Goal: Task Accomplishment & Management: Complete application form

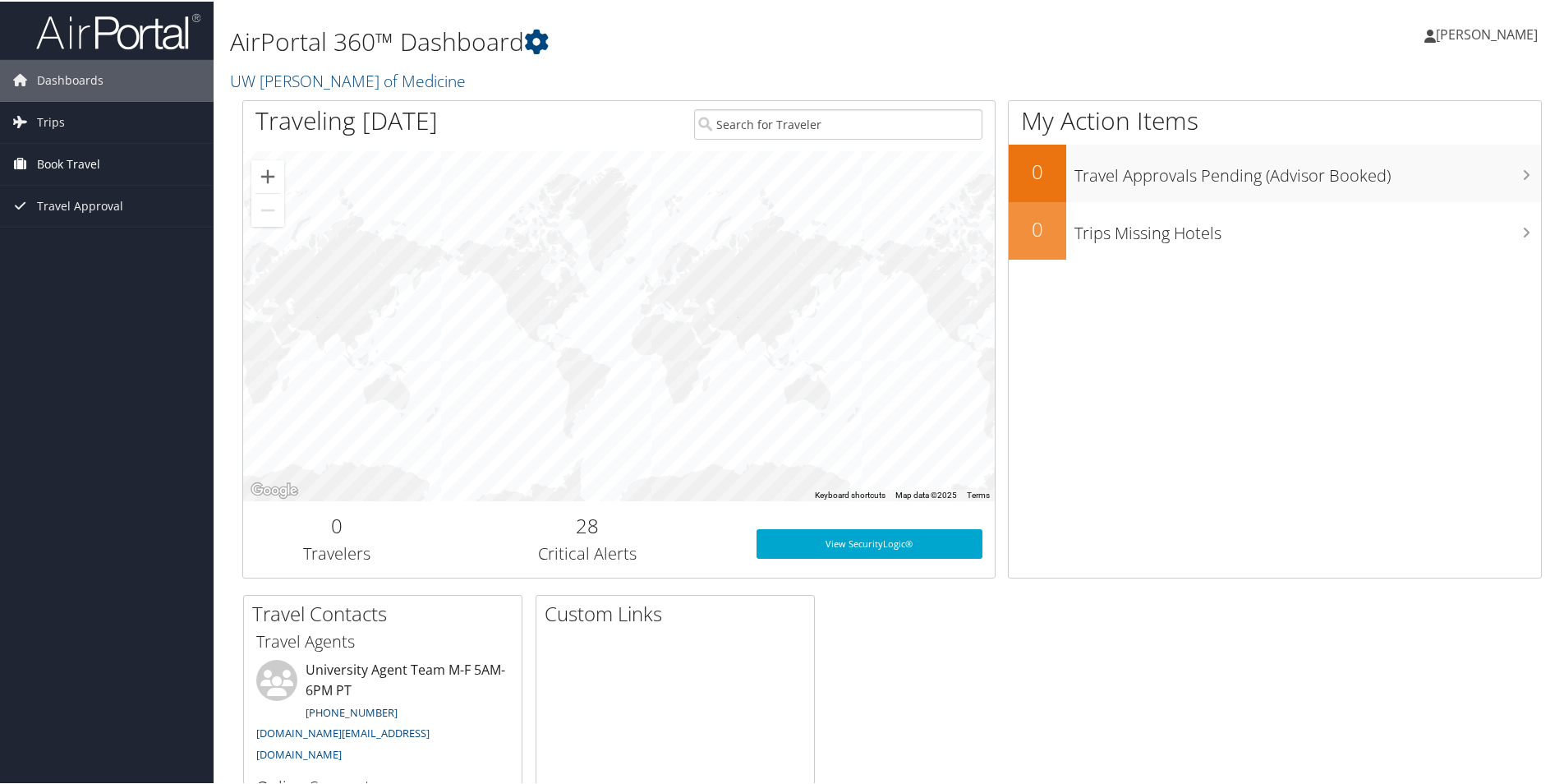
click at [126, 167] on link "Book Travel" at bounding box center [107, 162] width 214 height 41
click at [149, 247] on link "Book/Manage Online Trips" at bounding box center [107, 244] width 214 height 24
click at [74, 199] on link "Agent Booking Request" at bounding box center [107, 195] width 214 height 24
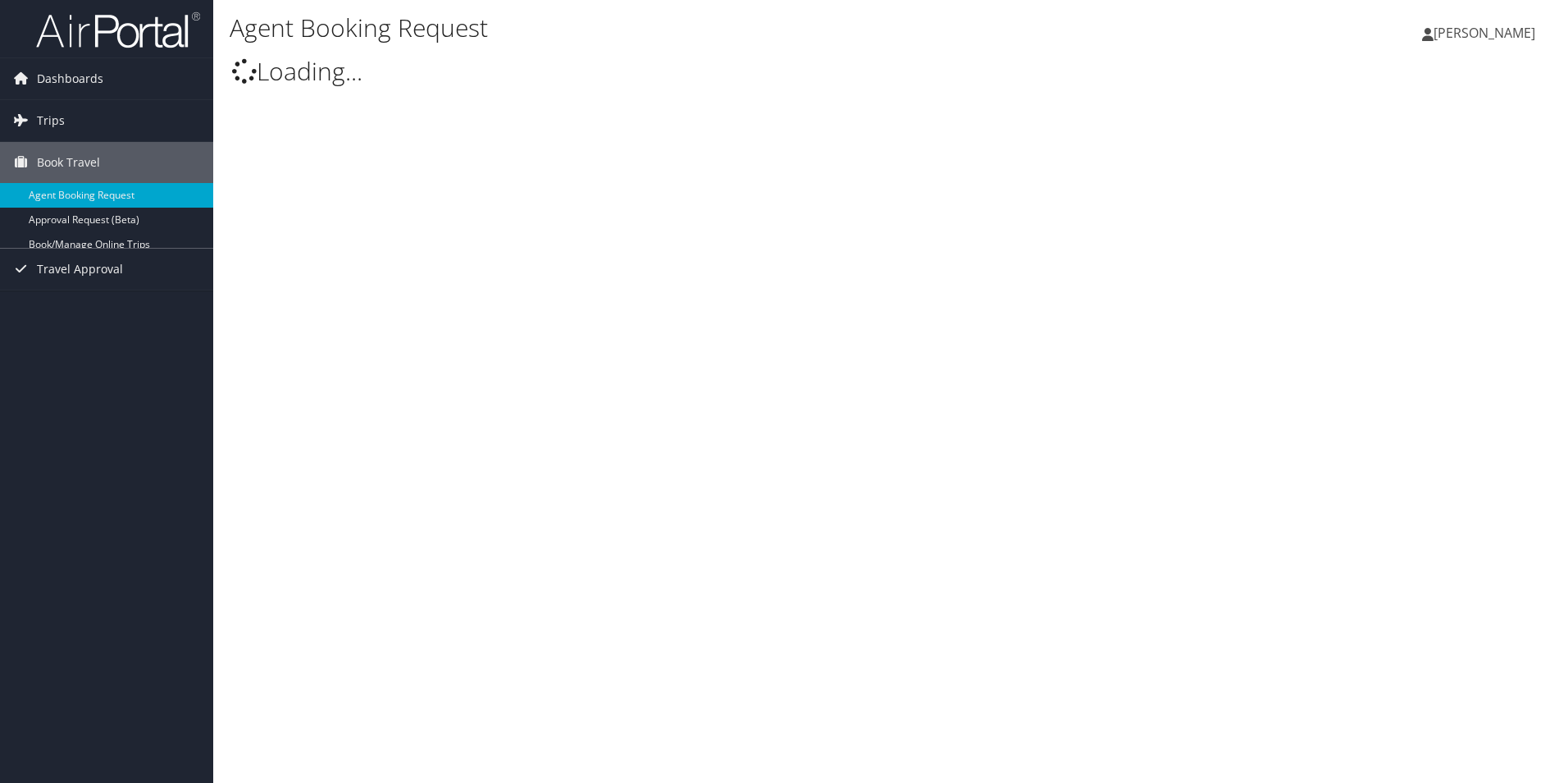
type input "Kirandeep Kaur Gill"
select select "[DOMAIN_NAME][EMAIL_ADDRESS][DOMAIN_NAME]"
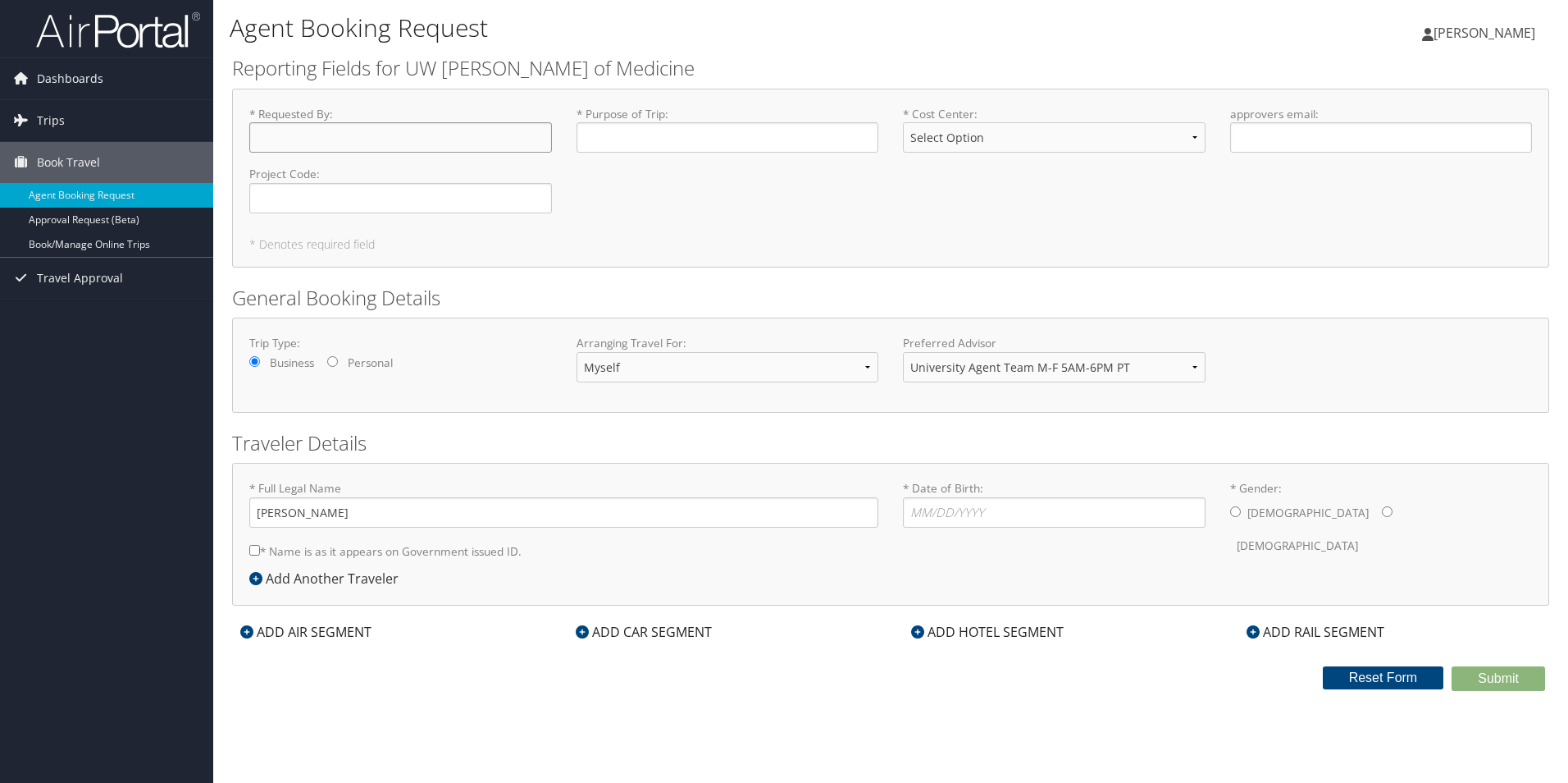
click at [333, 129] on input "* Requested By : Required" at bounding box center [401, 137] width 303 height 30
click at [630, 144] on input "* Purpose of Trip : Required" at bounding box center [728, 137] width 303 height 30
click at [384, 139] on input "* Requested By : Required" at bounding box center [401, 137] width 303 height 30
click at [335, 197] on input "Project Code : Required" at bounding box center [401, 198] width 303 height 30
click at [1273, 146] on input "approvers email : Required" at bounding box center [1381, 137] width 303 height 30
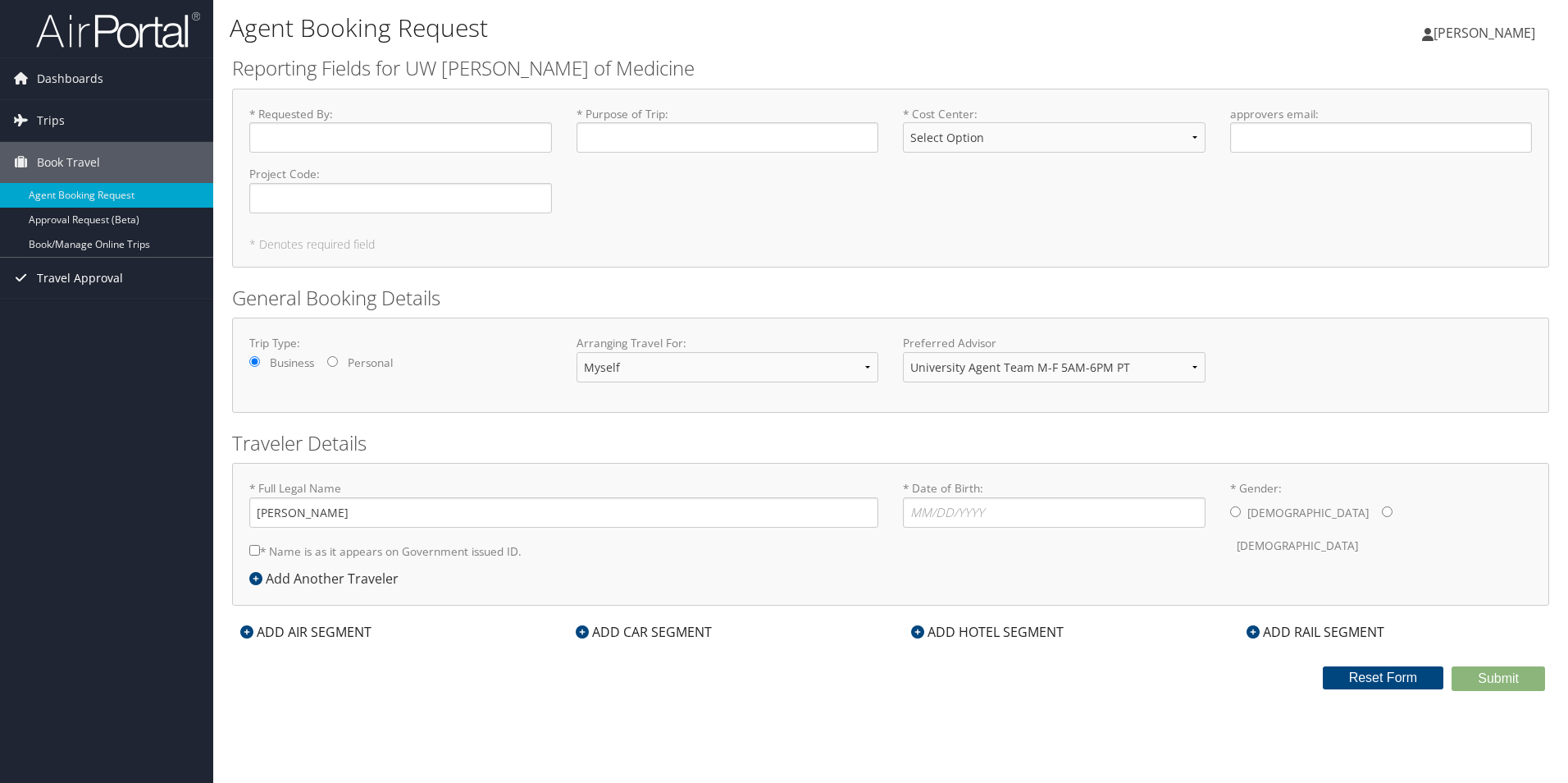
click at [131, 271] on link "Travel Approval" at bounding box center [107, 278] width 214 height 41
click at [131, 316] on link "Pending Trip Approvals" at bounding box center [107, 311] width 214 height 24
click at [48, 279] on span "Travel Approval" at bounding box center [79, 278] width 86 height 41
click at [76, 342] on link "Approved Trips" at bounding box center [107, 335] width 214 height 24
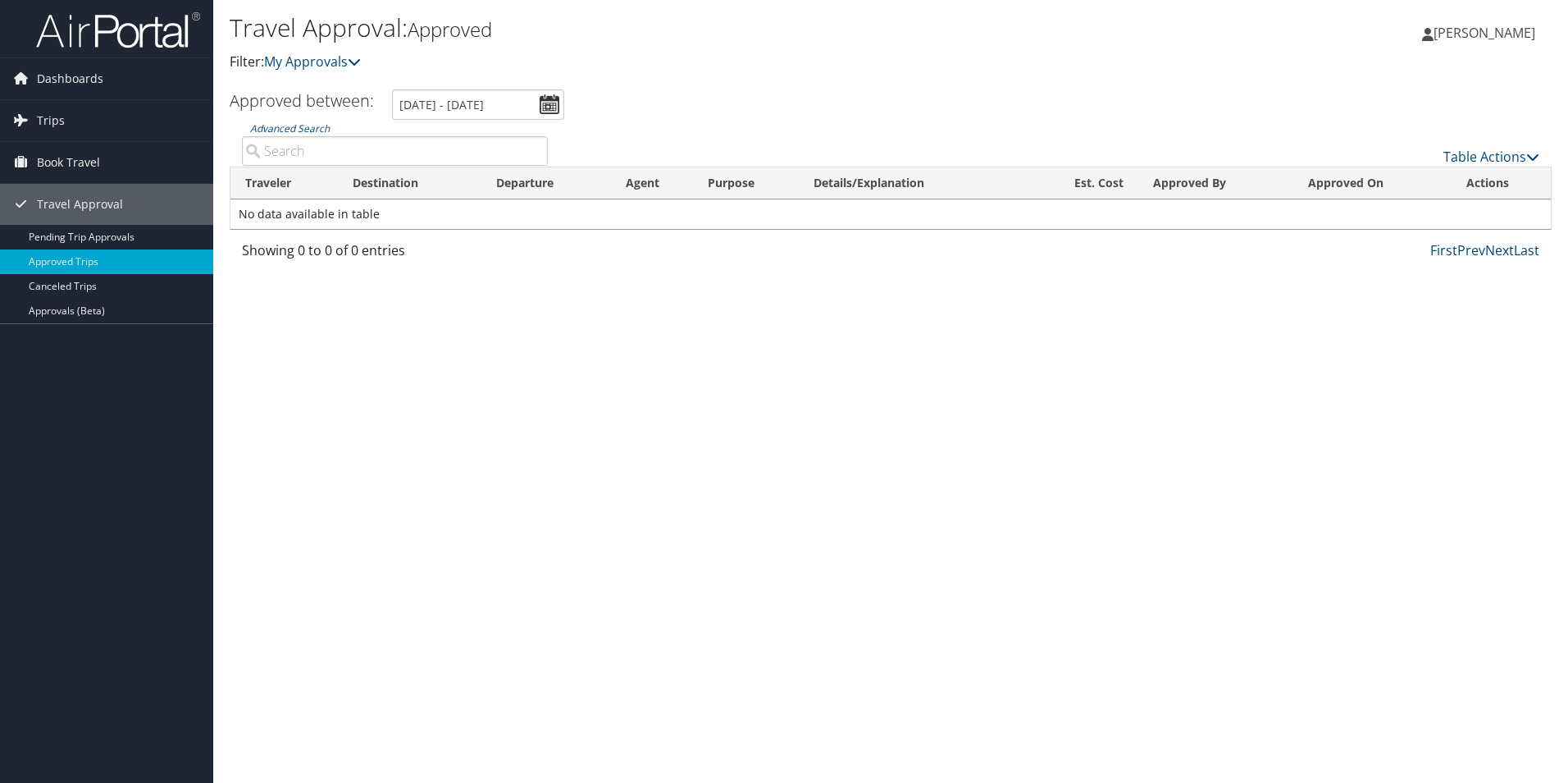
click at [299, 260] on div "Showing 0 to 0 of 0 entries" at bounding box center [395, 254] width 306 height 28
click at [290, 203] on td "No data available in table" at bounding box center [890, 214] width 1321 height 29
click at [360, 154] on input "Advanced Search" at bounding box center [395, 150] width 306 height 29
click at [300, 210] on td "No data available in table" at bounding box center [890, 214] width 1321 height 29
click at [58, 164] on span "Book Travel" at bounding box center [68, 162] width 63 height 41
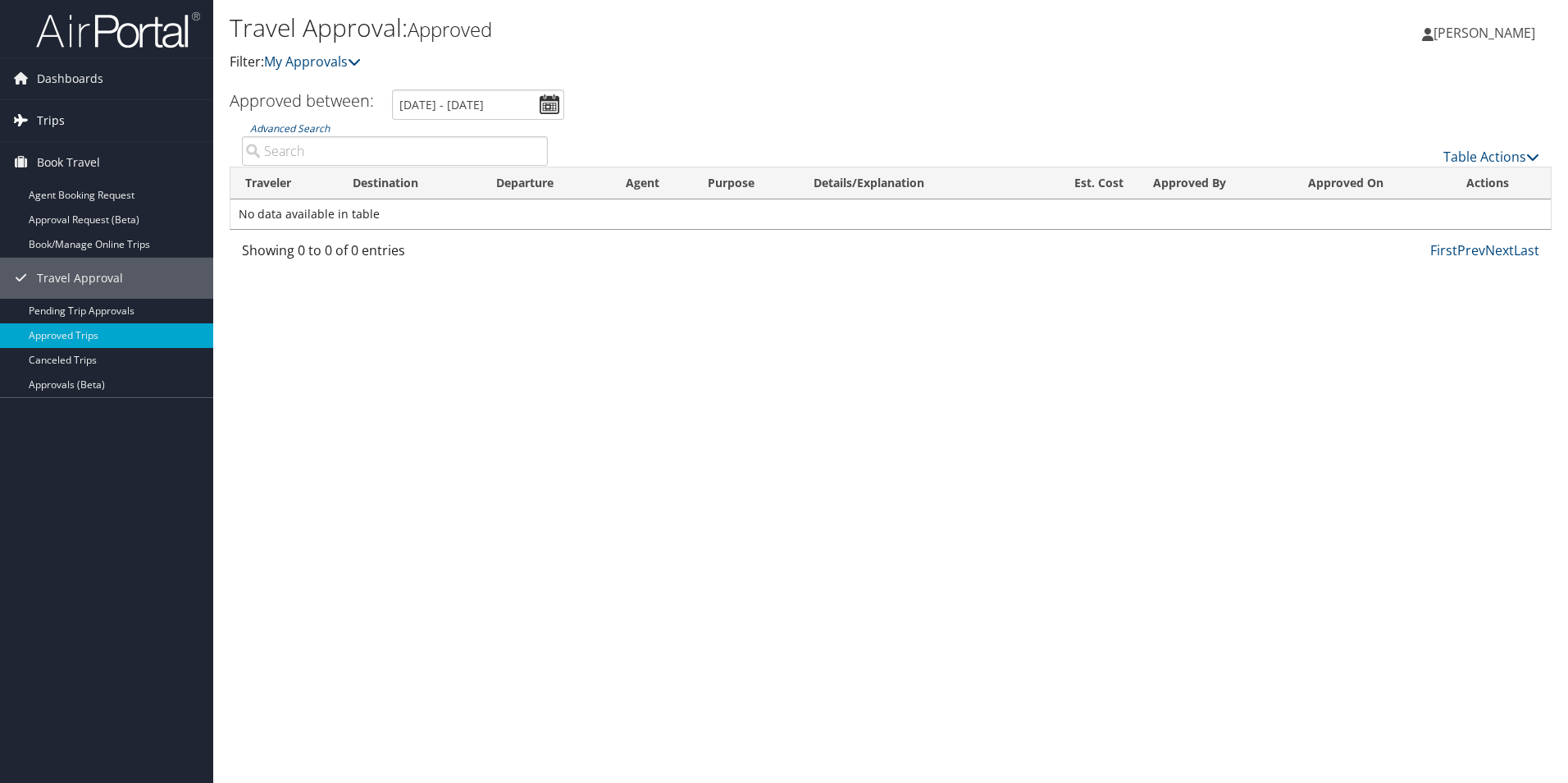
click at [50, 124] on span "Trips" at bounding box center [50, 120] width 28 height 41
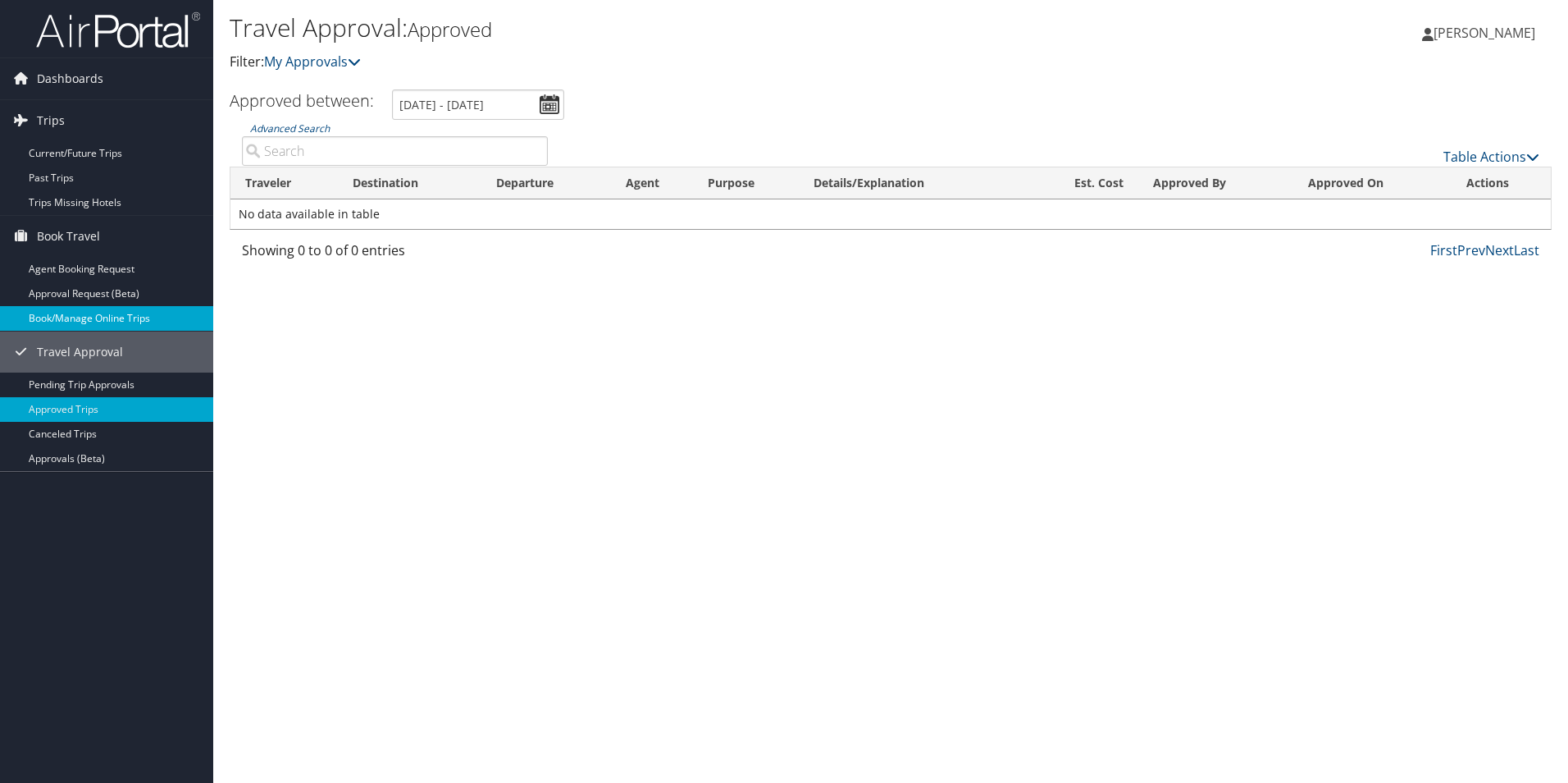
click at [85, 318] on link "Book/Manage Online Trips" at bounding box center [107, 318] width 214 height 24
click at [1516, 32] on span "[PERSON_NAME]" at bounding box center [1485, 33] width 102 height 18
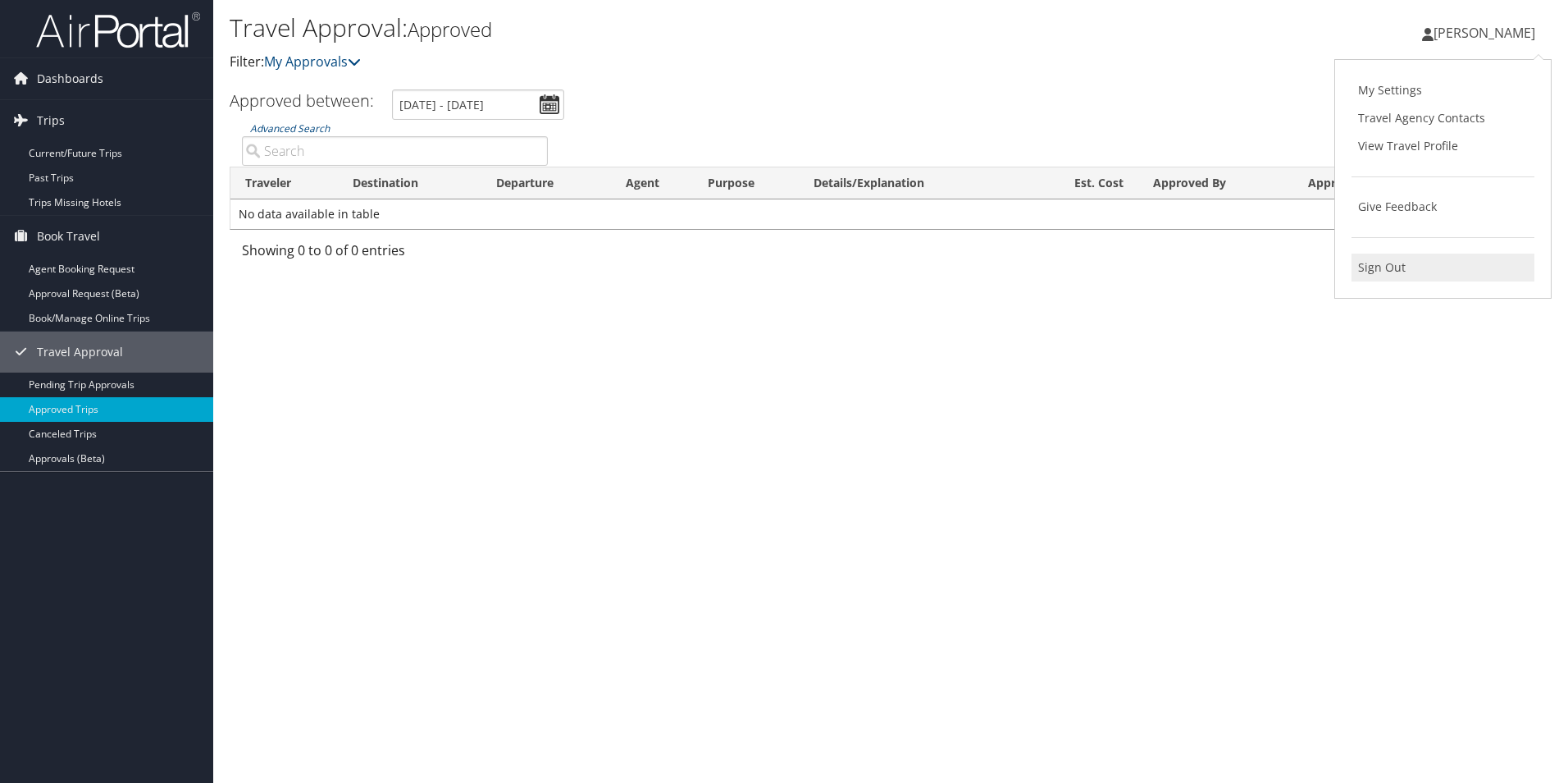
click at [1377, 277] on link "Sign Out" at bounding box center [1443, 267] width 183 height 28
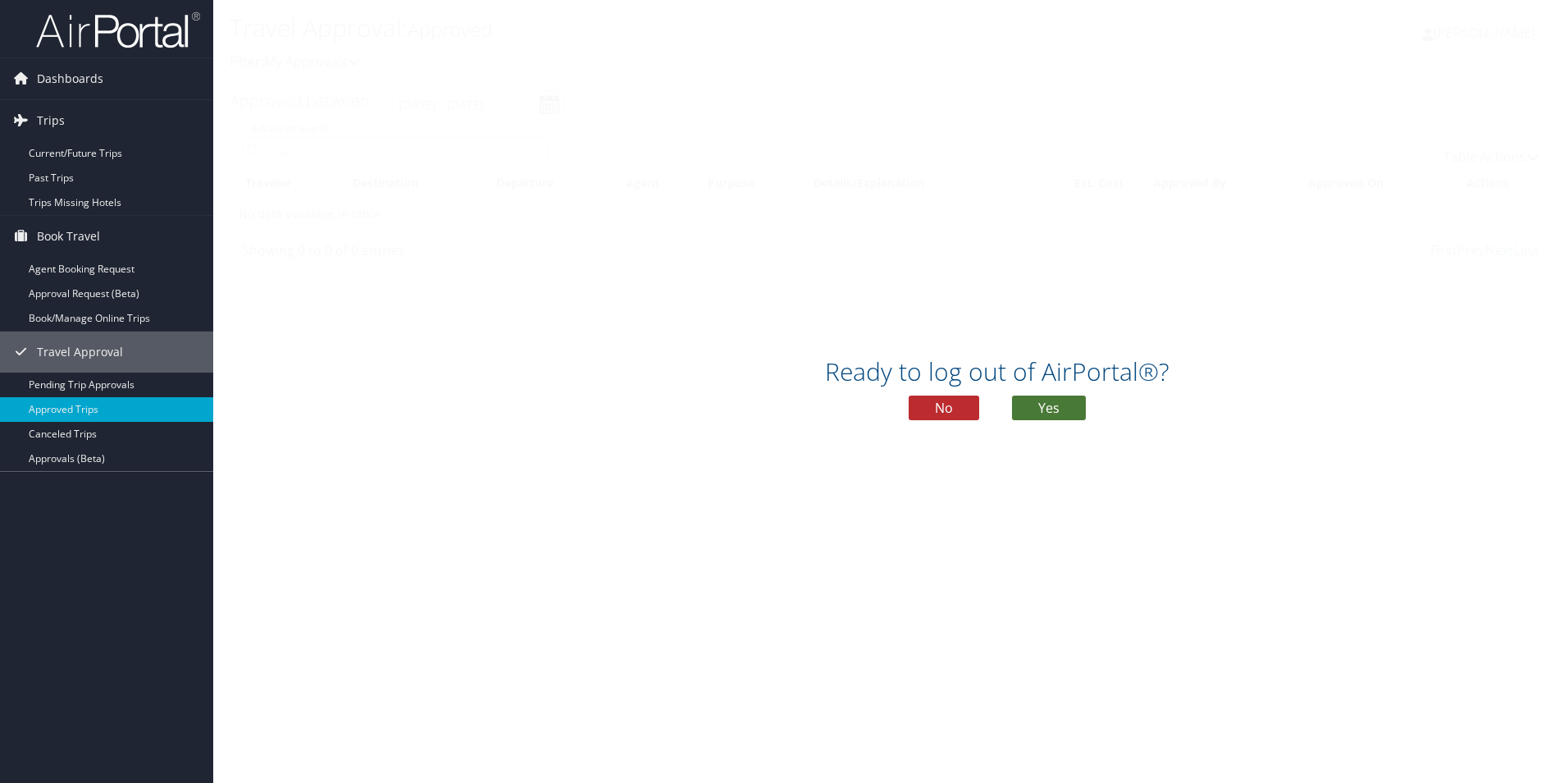
click at [1071, 415] on button "Yes" at bounding box center [1049, 407] width 73 height 24
